Goal: Information Seeking & Learning: Learn about a topic

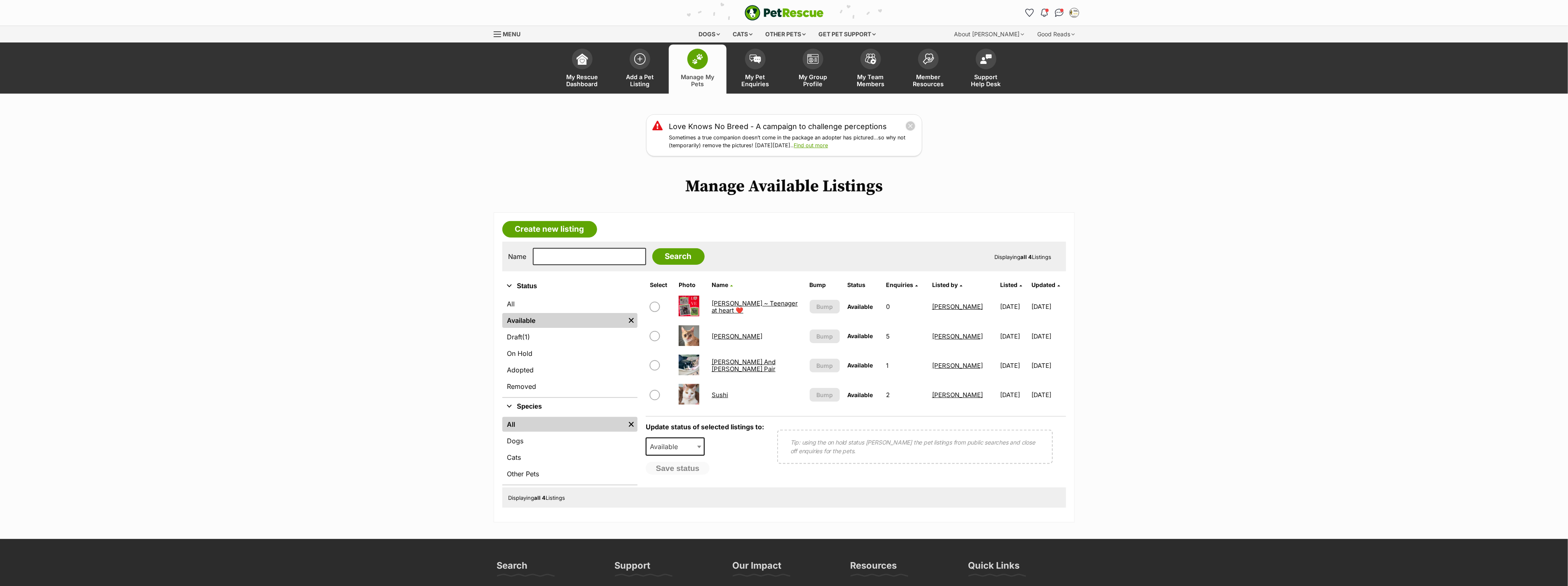
click at [718, 334] on link "[PERSON_NAME]" at bounding box center [737, 336] width 51 height 8
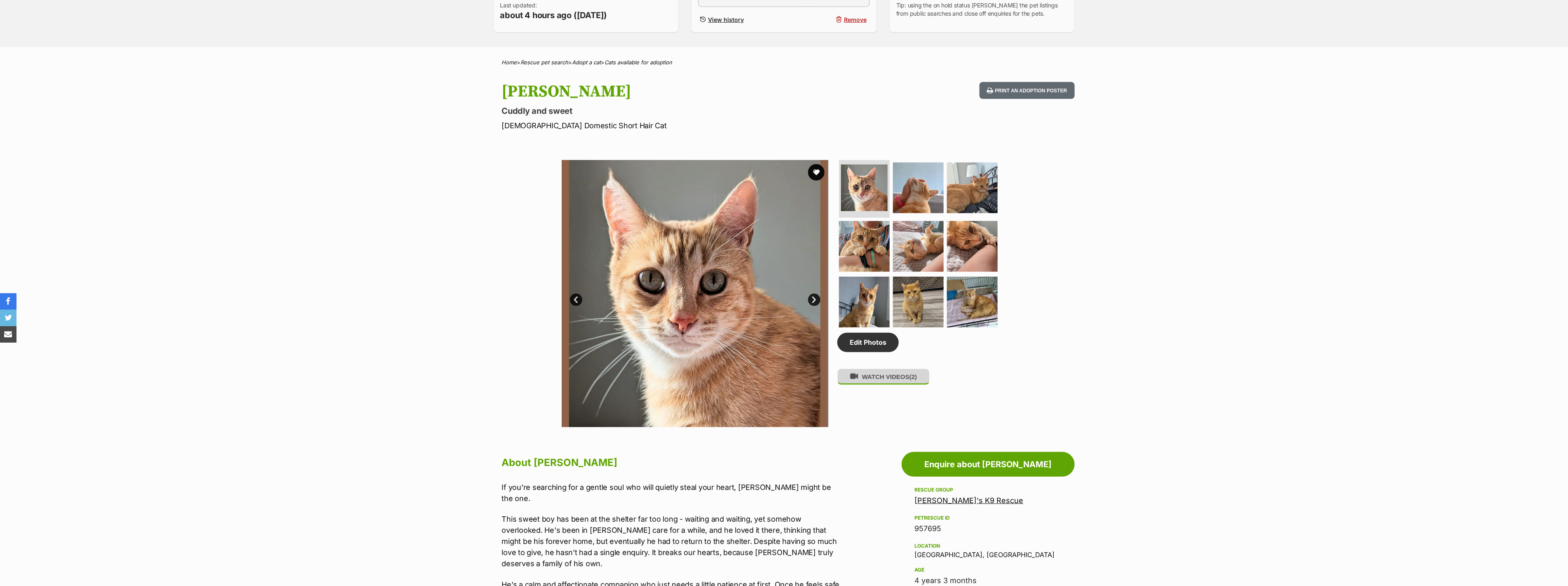
click at [874, 381] on button "WATCH VIDEOS (2)" at bounding box center [883, 376] width 92 height 16
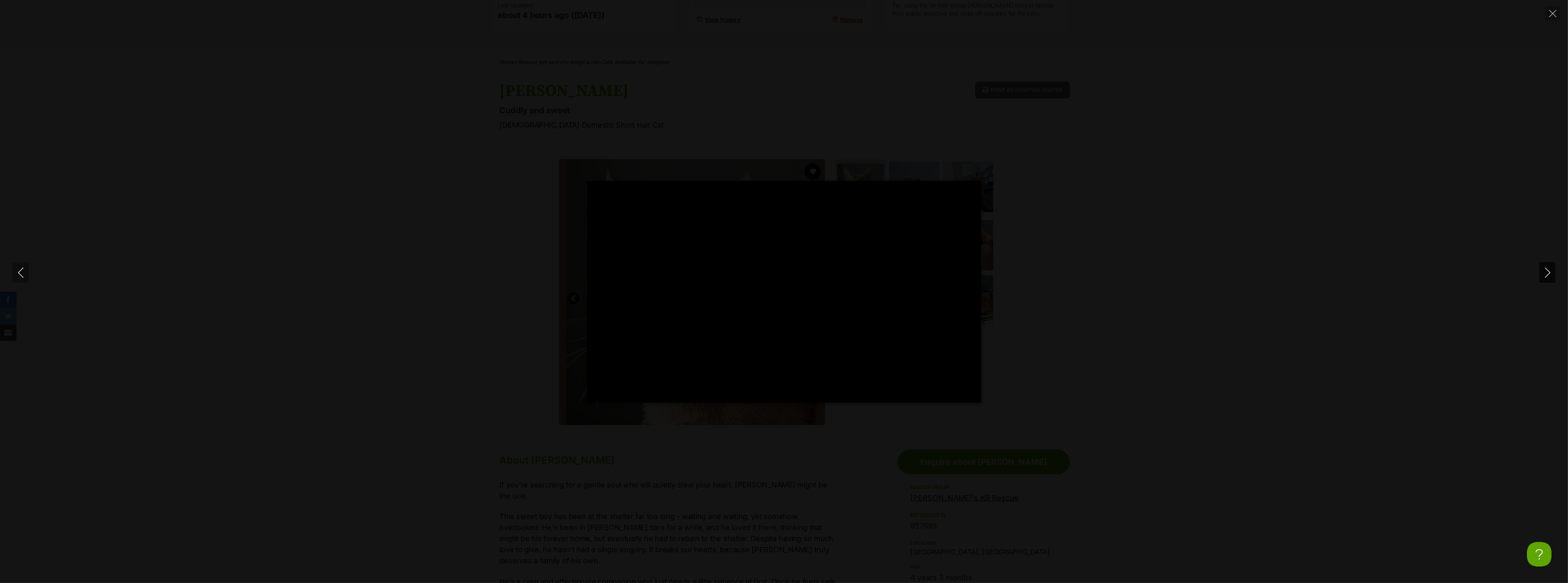
click at [1543, 271] on icon "Next" at bounding box center [1547, 272] width 10 height 10
type input "71.98"
click at [1547, 10] on button "Close" at bounding box center [1552, 12] width 14 height 14
type input "52.09"
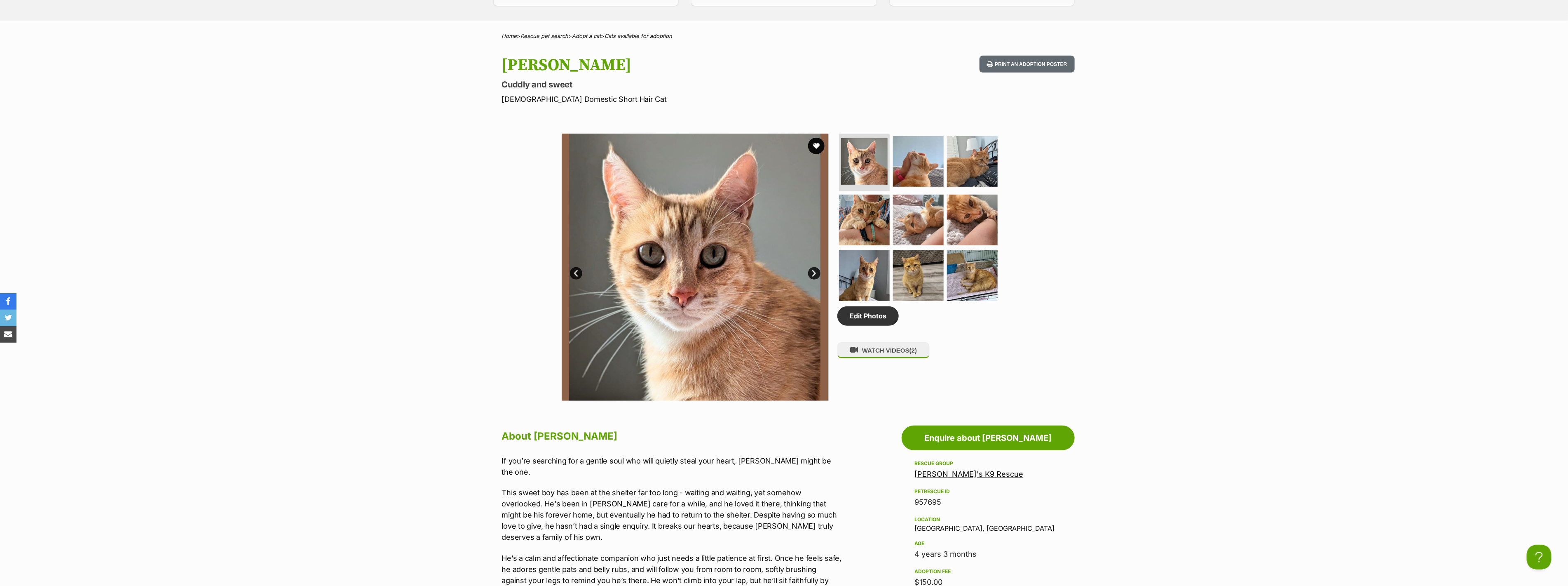
scroll to position [183, 0]
